Goal: Information Seeking & Learning: Check status

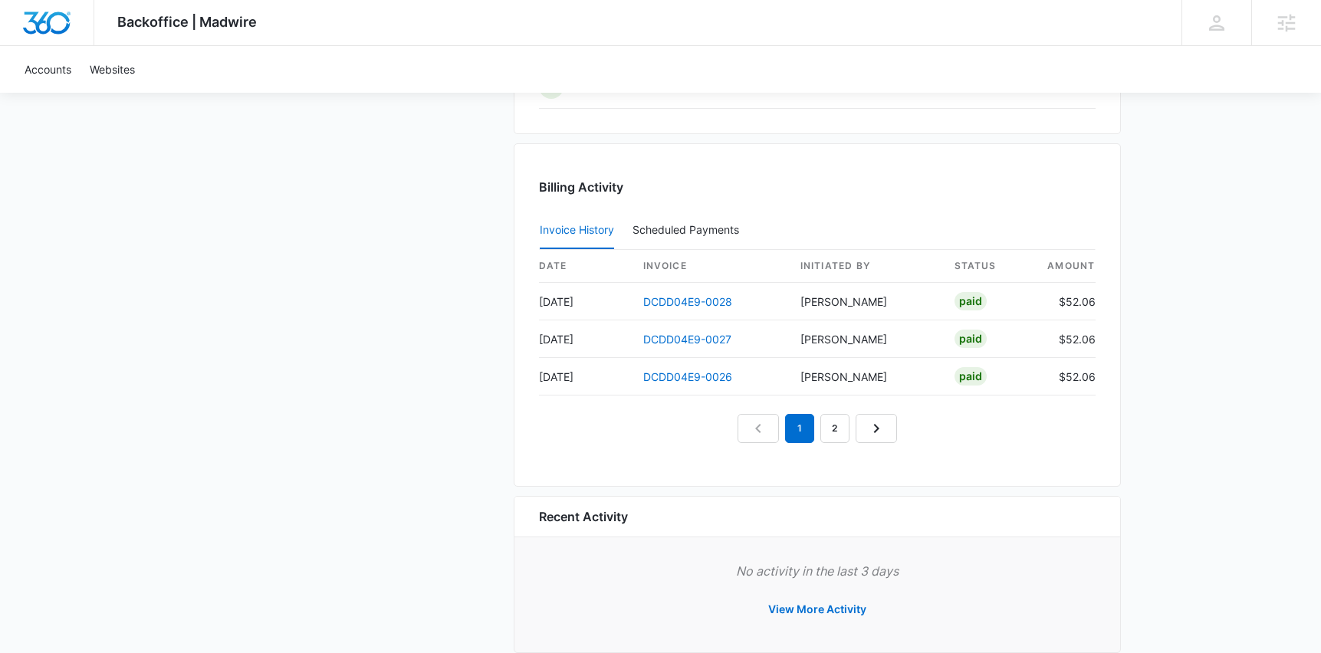
scroll to position [1430, 0]
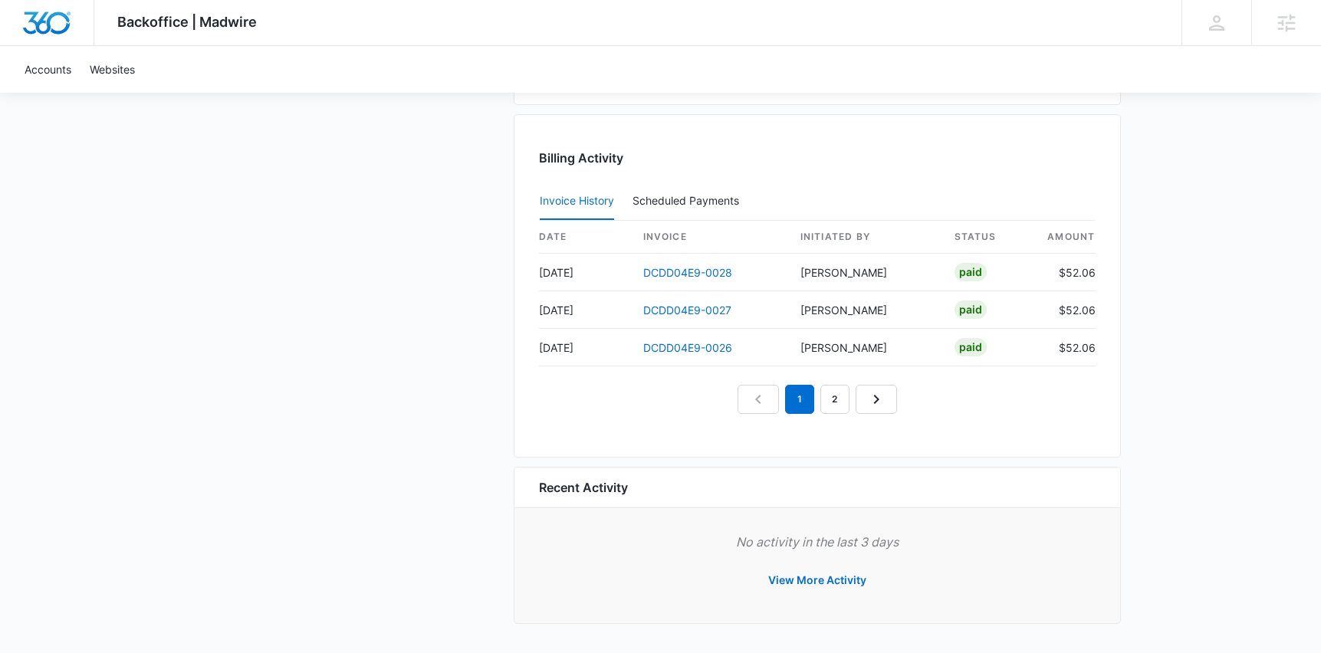
click at [839, 382] on div "date invoice Initiated By status amount [DATE] DCDD04E9-0028 [PERSON_NAME] Paid…" at bounding box center [817, 317] width 556 height 193
click at [838, 393] on link "2" at bounding box center [834, 399] width 29 height 29
click at [855, 389] on link "3" at bounding box center [852, 399] width 29 height 29
click at [891, 404] on link "Next Page" at bounding box center [911, 399] width 41 height 29
click at [900, 405] on link "5" at bounding box center [887, 399] width 29 height 29
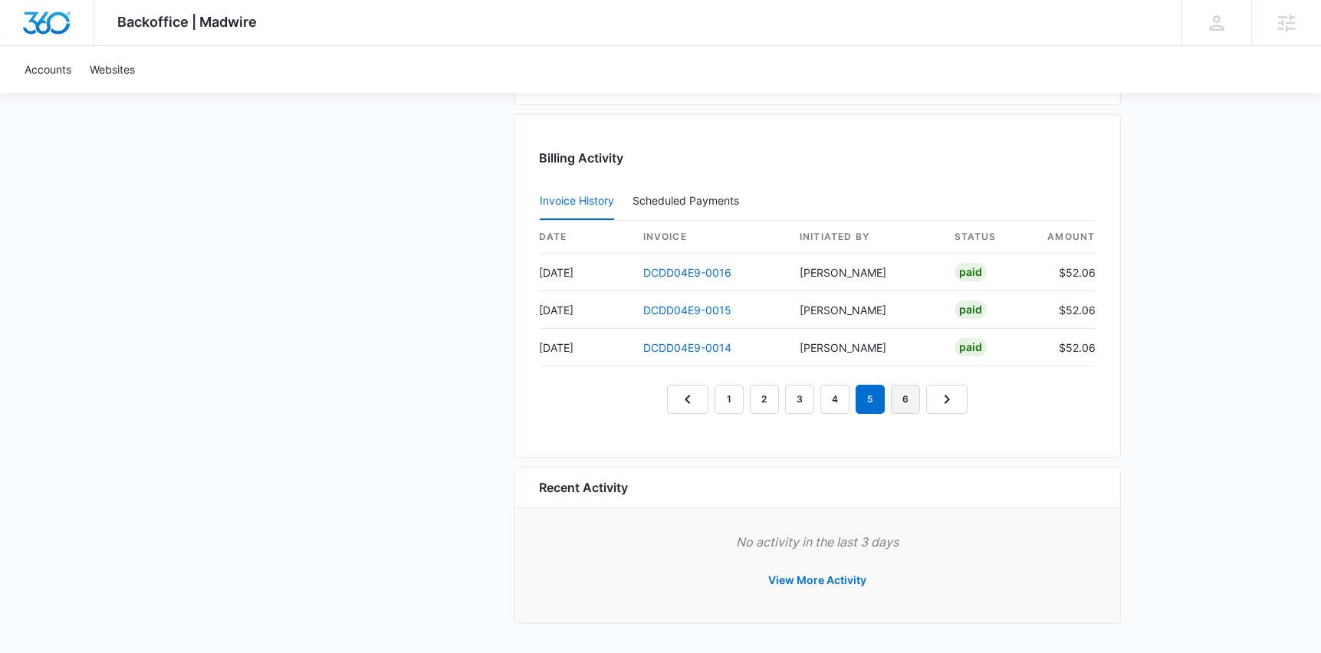
click at [913, 408] on link "6" at bounding box center [905, 399] width 29 height 29
click at [913, 408] on link "7" at bounding box center [922, 399] width 29 height 29
click at [962, 404] on link "Next Page" at bounding box center [982, 399] width 41 height 29
click at [986, 405] on icon "Next Page" at bounding box center [982, 399] width 18 height 18
click at [986, 405] on icon "Next Page" at bounding box center [985, 399] width 18 height 18
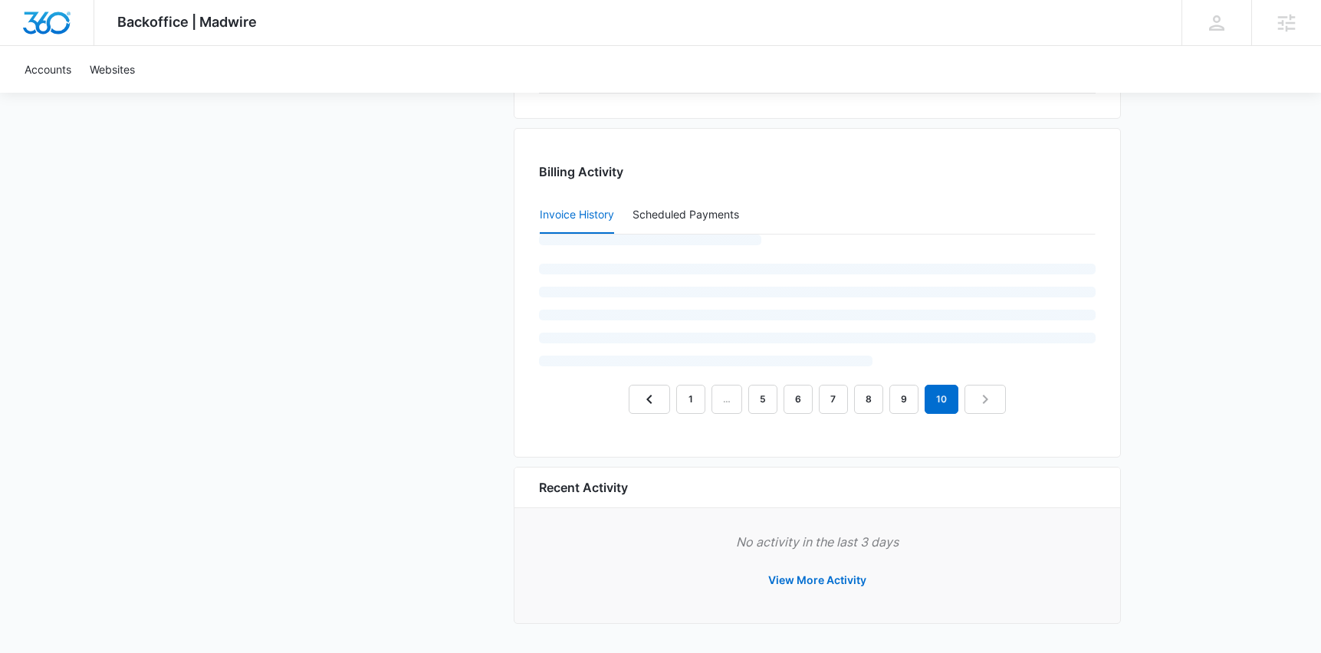
scroll to position [1355, 0]
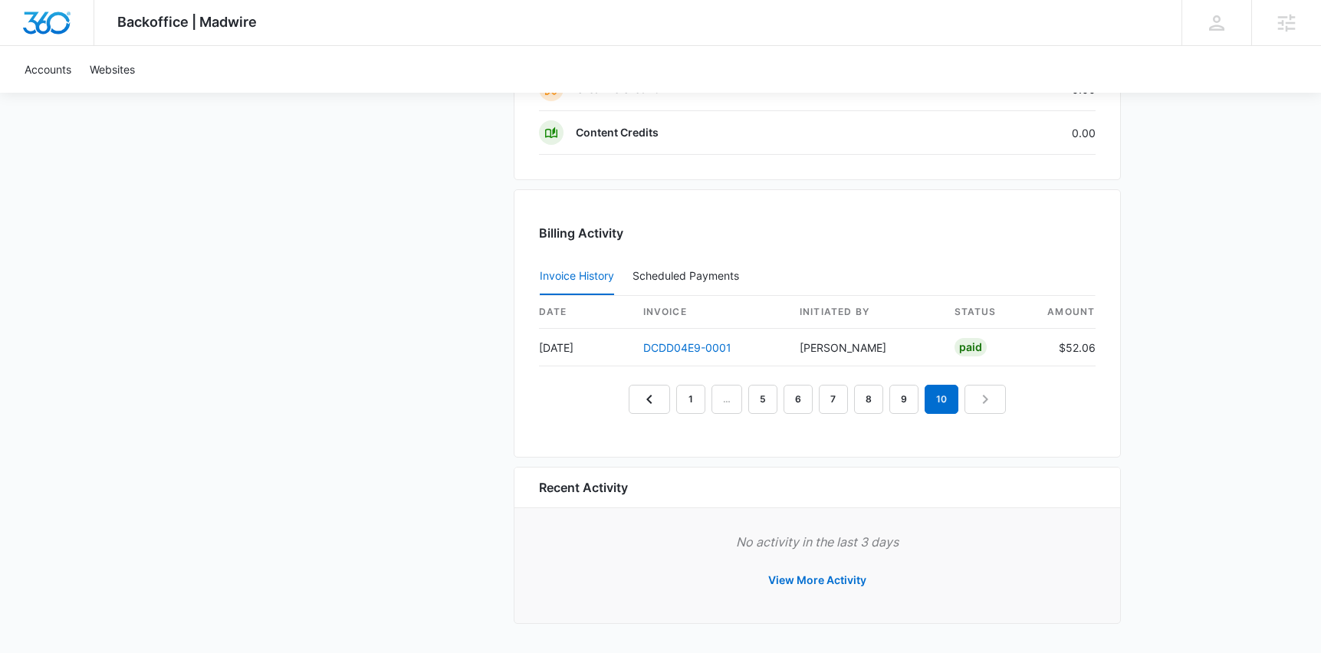
click at [986, 405] on nav "1 … 5 6 7 8 9 10" at bounding box center [817, 399] width 377 height 29
click at [981, 406] on nav "1 … 5 6 7 8 9 10" at bounding box center [817, 399] width 377 height 29
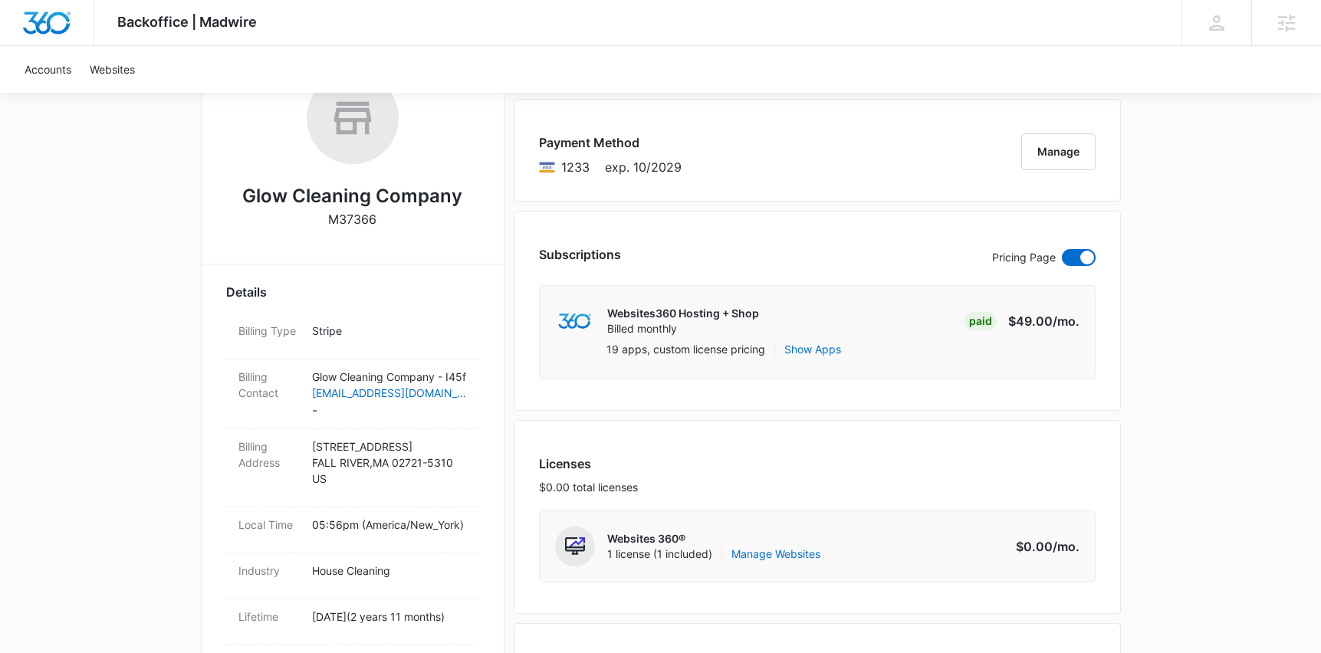
scroll to position [0, 0]
